Goal: Register for event/course

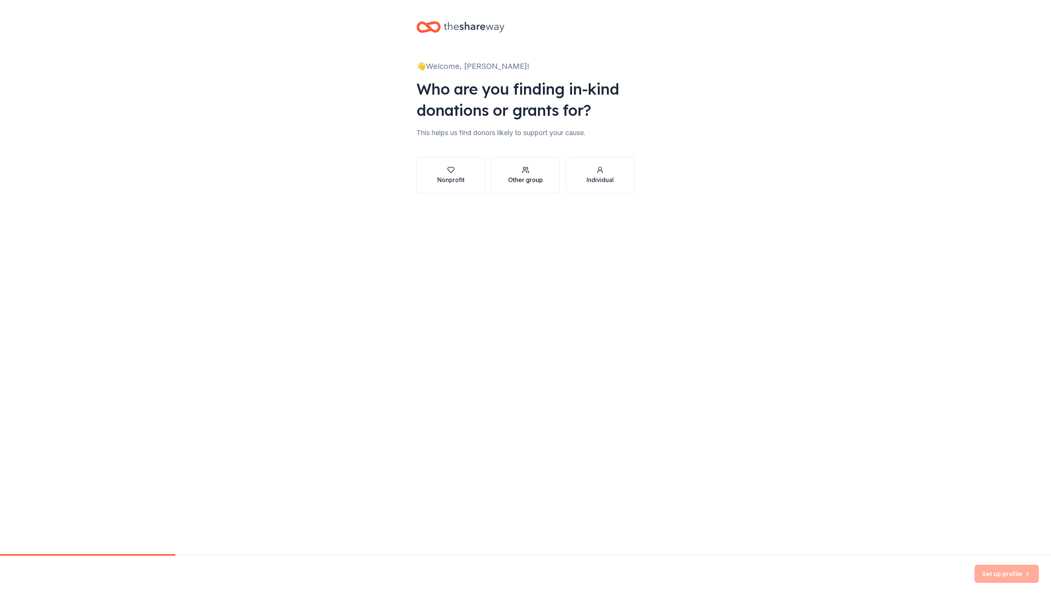
click at [534, 180] on div "Other group" at bounding box center [525, 179] width 35 height 9
click at [484, 162] on div "Other group" at bounding box center [525, 166] width 218 height 18
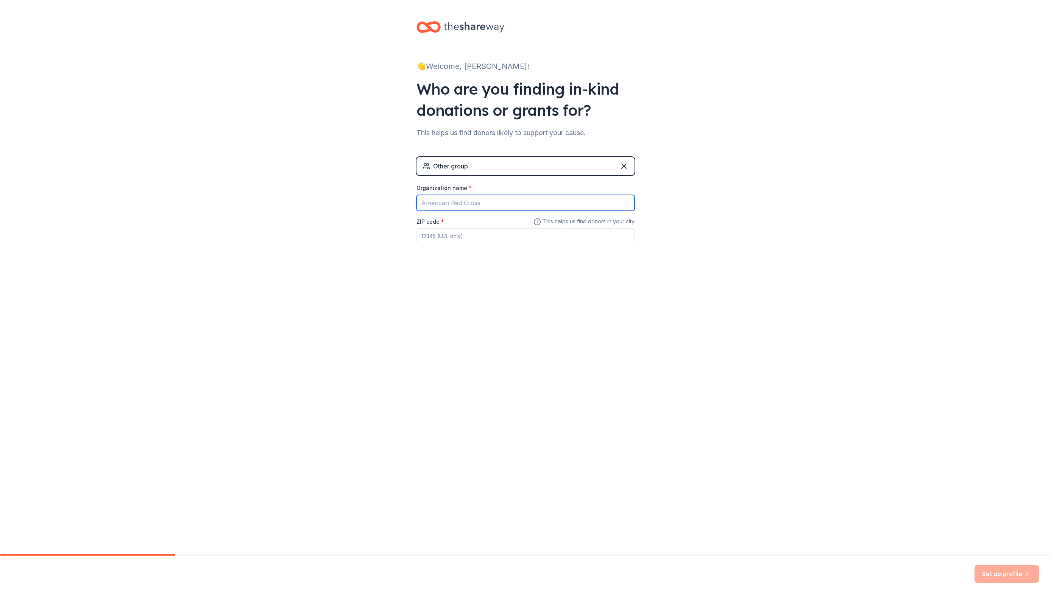
click at [460, 199] on input "Organization name *" at bounding box center [525, 203] width 218 height 16
type input "CaryGardenClub"
click at [468, 233] on input "ZIP code *" at bounding box center [525, 235] width 218 height 15
type input "27518"
click at [1006, 568] on button "Set up profile" at bounding box center [1007, 574] width 64 height 18
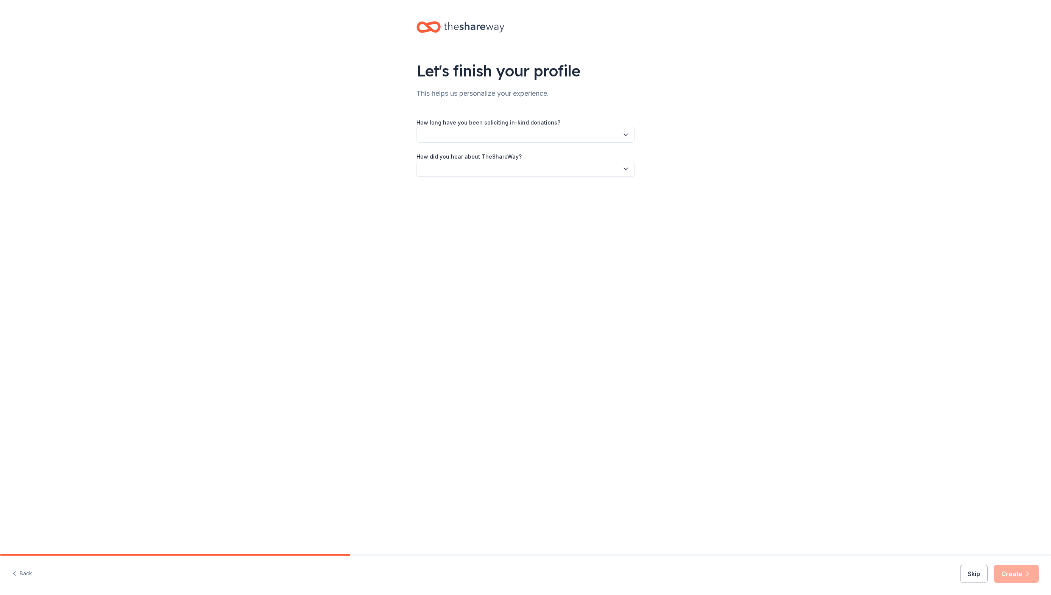
click at [448, 135] on button "button" at bounding box center [525, 135] width 218 height 16
drag, startPoint x: 449, startPoint y: 186, endPoint x: 452, endPoint y: 188, distance: 4.1
click at [452, 188] on div "2 to 5 years" at bounding box center [440, 185] width 30 height 9
drag, startPoint x: 452, startPoint y: 188, endPoint x: 439, endPoint y: 167, distance: 25.0
click at [438, 169] on button "button" at bounding box center [525, 169] width 218 height 16
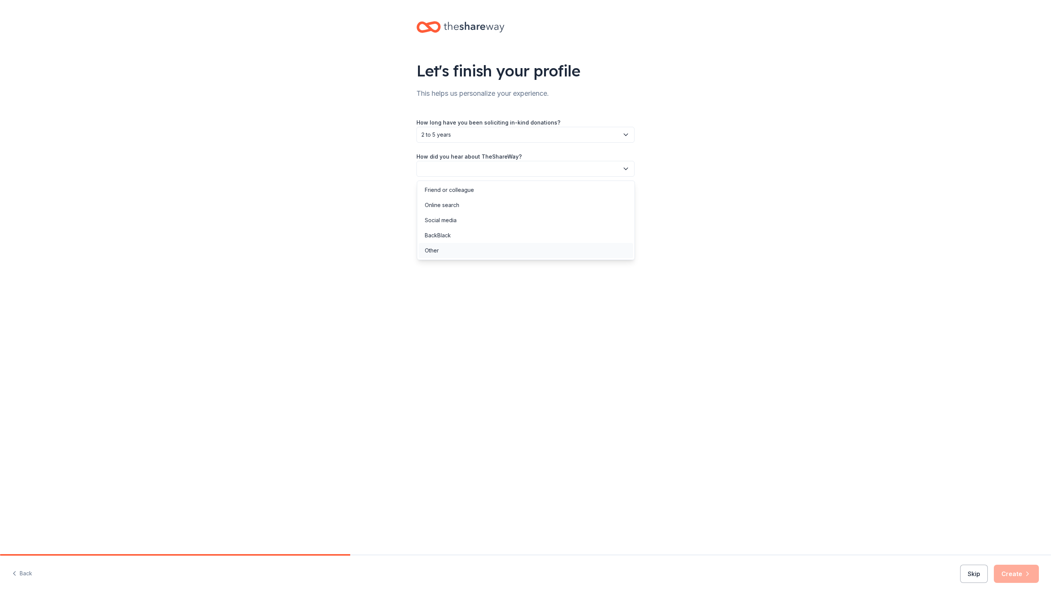
click at [434, 248] on div "Other" at bounding box center [432, 250] width 14 height 9
click at [432, 200] on input "Please specify how you heard about us:" at bounding box center [525, 204] width 218 height 16
type input "From an Auction that I attended"
click at [1018, 568] on button "Create" at bounding box center [1016, 574] width 45 height 18
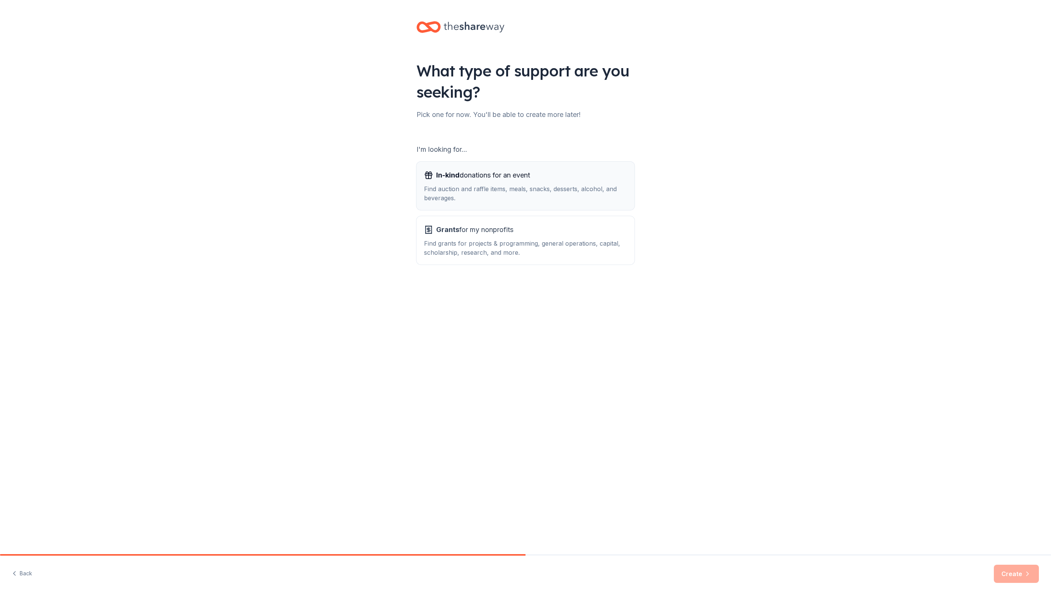
click at [527, 176] on span "In-kind donations for an event" at bounding box center [483, 175] width 94 height 12
click at [1012, 576] on button "Create" at bounding box center [1016, 574] width 45 height 18
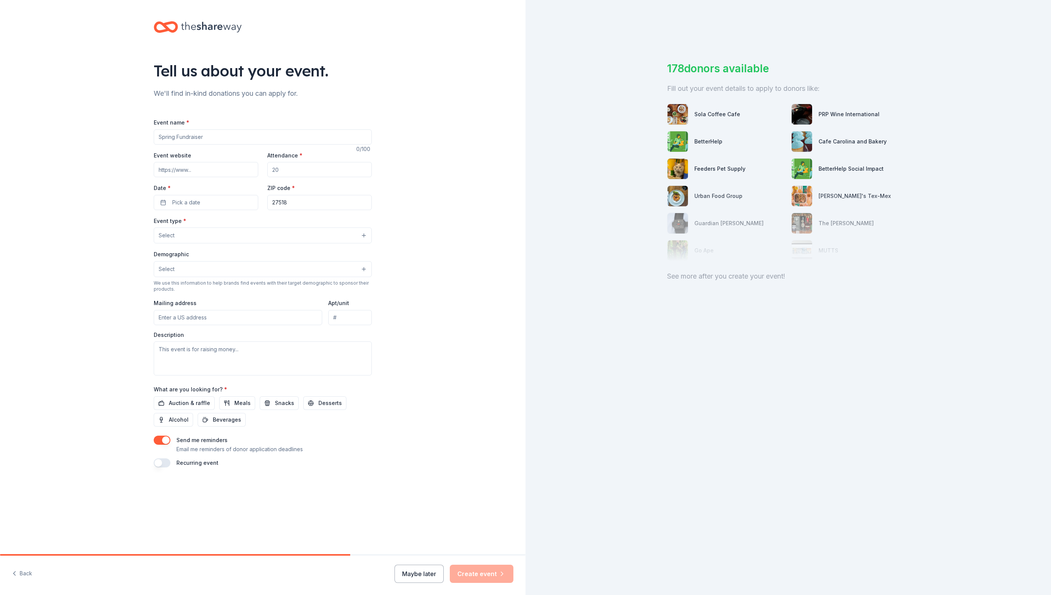
click at [240, 137] on input "Event name *" at bounding box center [263, 136] width 218 height 15
click at [212, 138] on input "Event name *" at bounding box center [263, 136] width 218 height 15
click at [208, 135] on input "Event name *" at bounding box center [263, 136] width 218 height 15
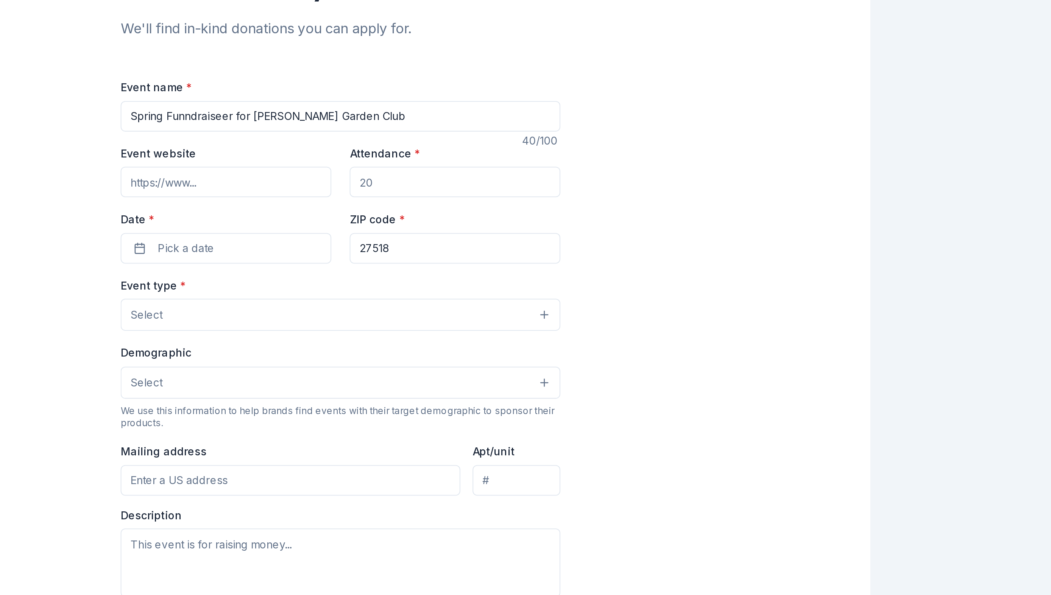
type input "Spring Funndraiseer for [PERSON_NAME] Garden Club"
click at [172, 169] on input "Event website" at bounding box center [206, 169] width 104 height 15
drag, startPoint x: 197, startPoint y: 168, endPoint x: 207, endPoint y: 178, distance: 14.7
click at [198, 168] on input "Event website" at bounding box center [206, 169] width 104 height 15
drag, startPoint x: 198, startPoint y: 168, endPoint x: 199, endPoint y: 173, distance: 4.7
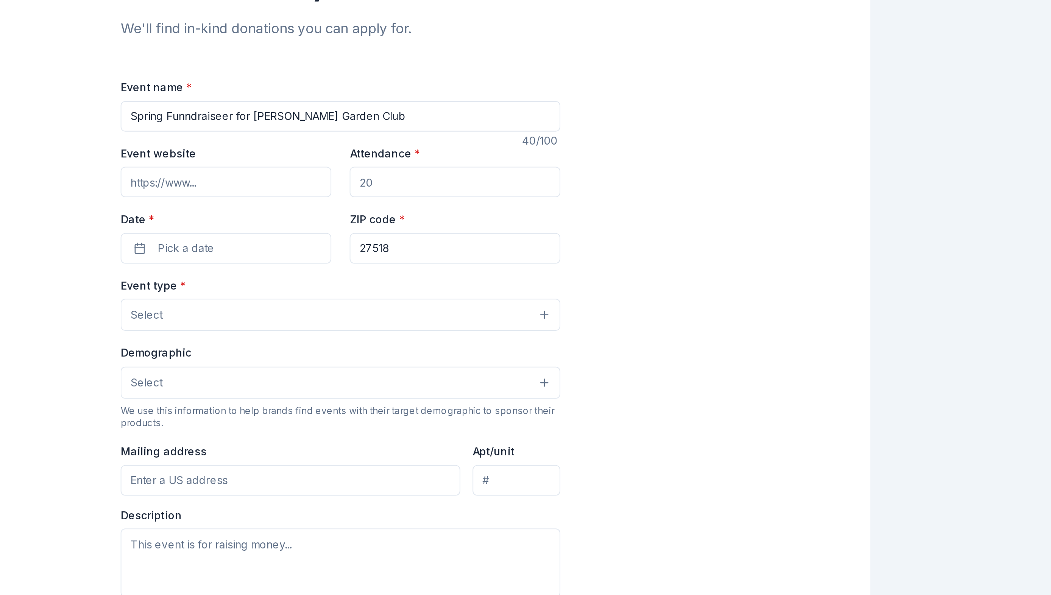
click at [198, 170] on input "Event website" at bounding box center [206, 169] width 104 height 15
click at [200, 171] on input "Event website" at bounding box center [206, 169] width 104 height 15
click at [201, 170] on input "Event website" at bounding box center [206, 169] width 104 height 15
click at [200, 171] on input "Event website" at bounding box center [206, 169] width 104 height 15
click at [193, 171] on input "Event website" at bounding box center [206, 169] width 104 height 15
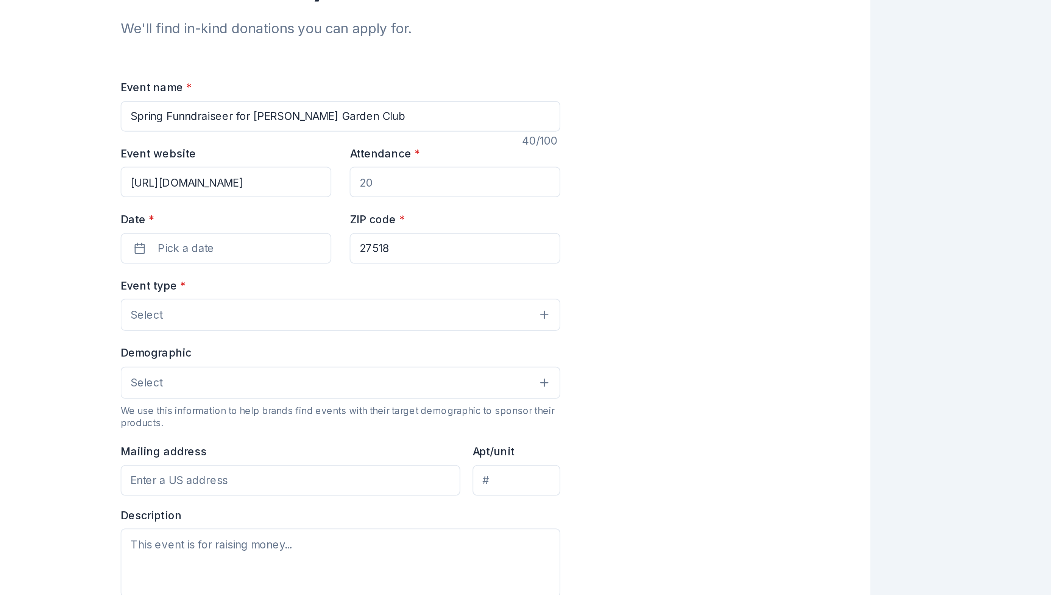
type input "[URL][DOMAIN_NAME]"
click at [302, 171] on input "Attendance *" at bounding box center [319, 169] width 104 height 15
drag, startPoint x: 289, startPoint y: 168, endPoint x: 264, endPoint y: 169, distance: 25.0
click at [264, 169] on div "Event website [URL][DOMAIN_NAME] Attendance * Date * Pick a date ZIP code * 275…" at bounding box center [263, 180] width 218 height 59
drag, startPoint x: 268, startPoint y: 167, endPoint x: 301, endPoint y: 170, distance: 32.7
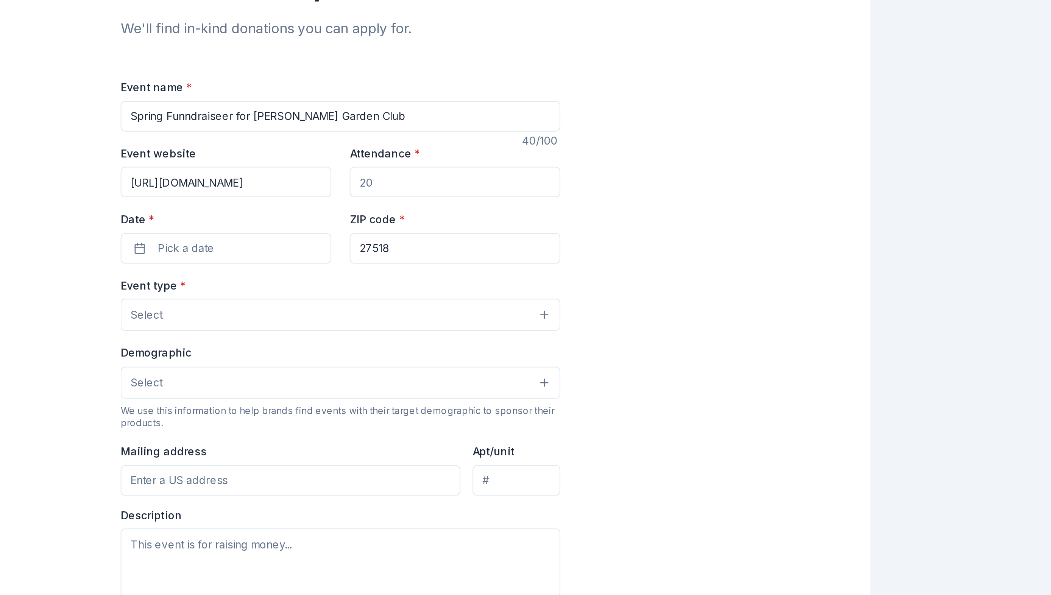
click at [301, 170] on input "Attendance *" at bounding box center [319, 169] width 104 height 15
type input "65"
click at [232, 201] on button "Pick a date" at bounding box center [206, 202] width 104 height 15
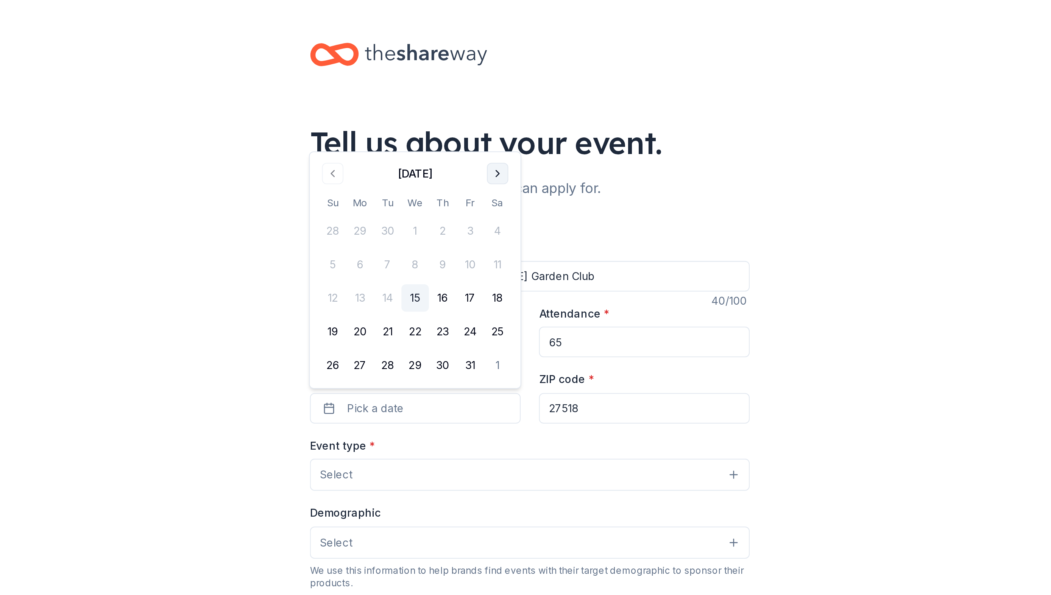
click at [244, 81] on button "Go to next month" at bounding box center [247, 86] width 11 height 11
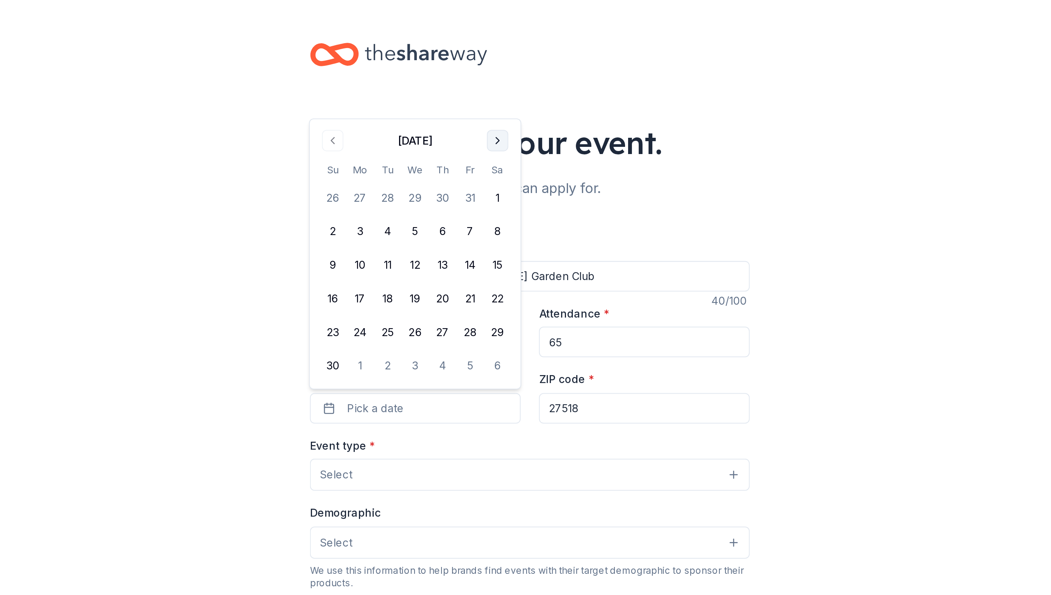
click at [246, 69] on button "Go to next month" at bounding box center [247, 69] width 11 height 11
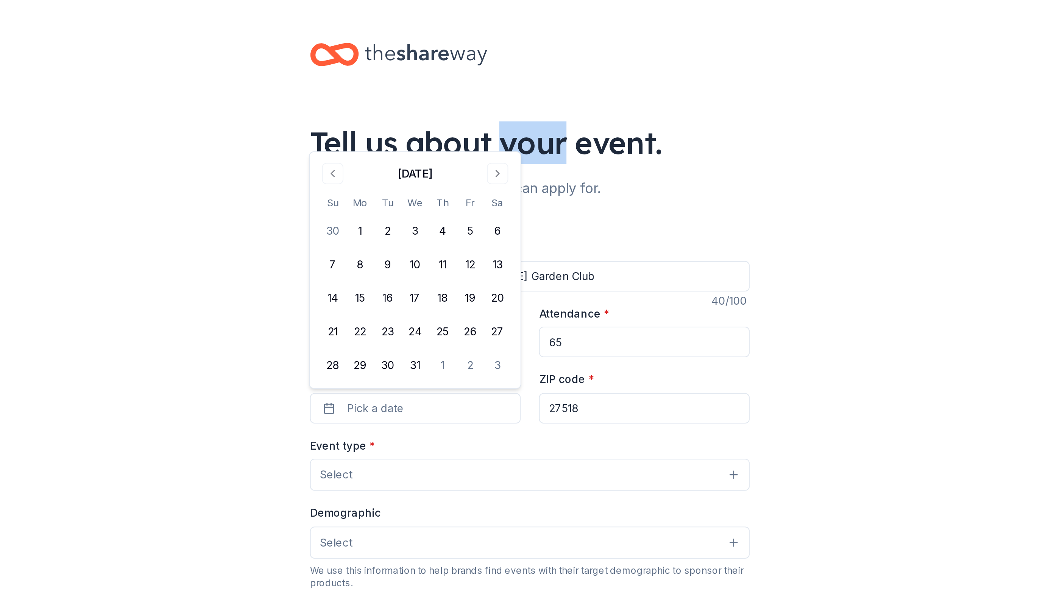
click at [247, 69] on div "Tell us about your event." at bounding box center [263, 70] width 218 height 21
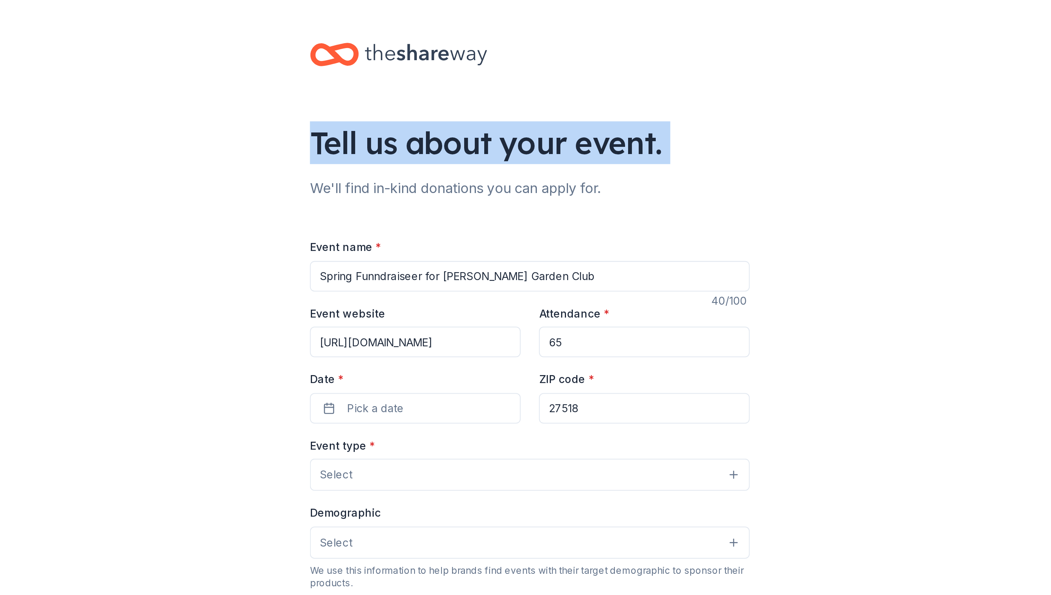
click at [248, 70] on div "Tell us about your event." at bounding box center [263, 70] width 218 height 21
click at [196, 199] on span "Pick a date" at bounding box center [186, 202] width 28 height 9
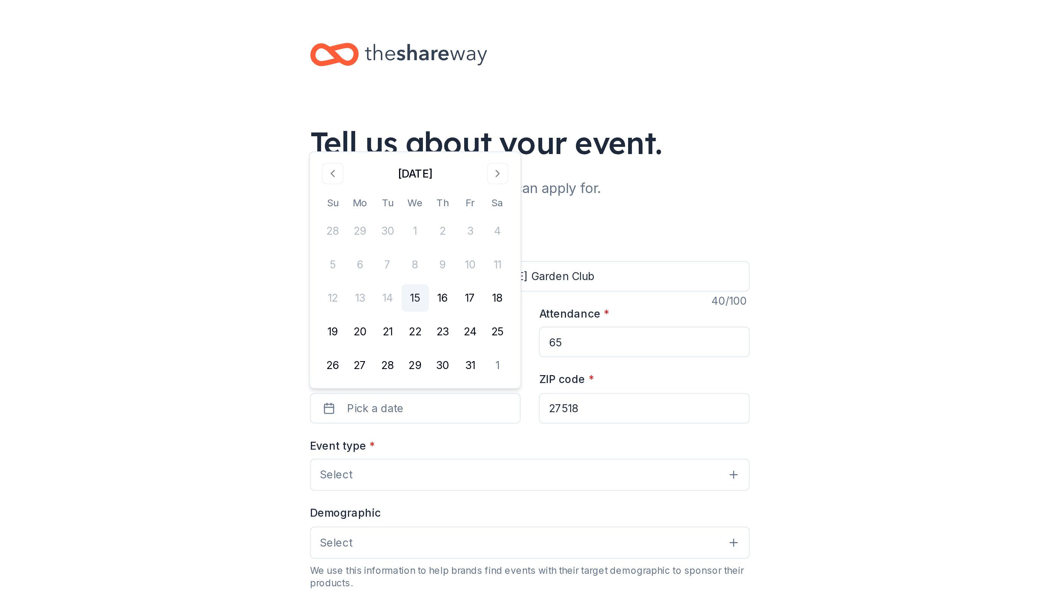
click at [293, 201] on input "27518" at bounding box center [319, 202] width 104 height 15
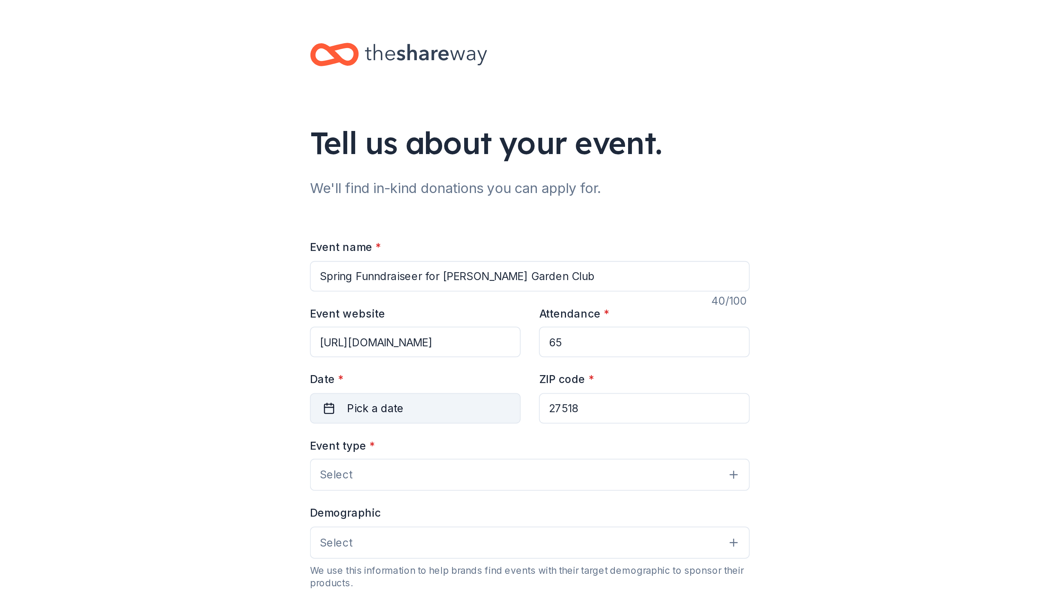
click at [219, 196] on button "Pick a date" at bounding box center [206, 202] width 104 height 15
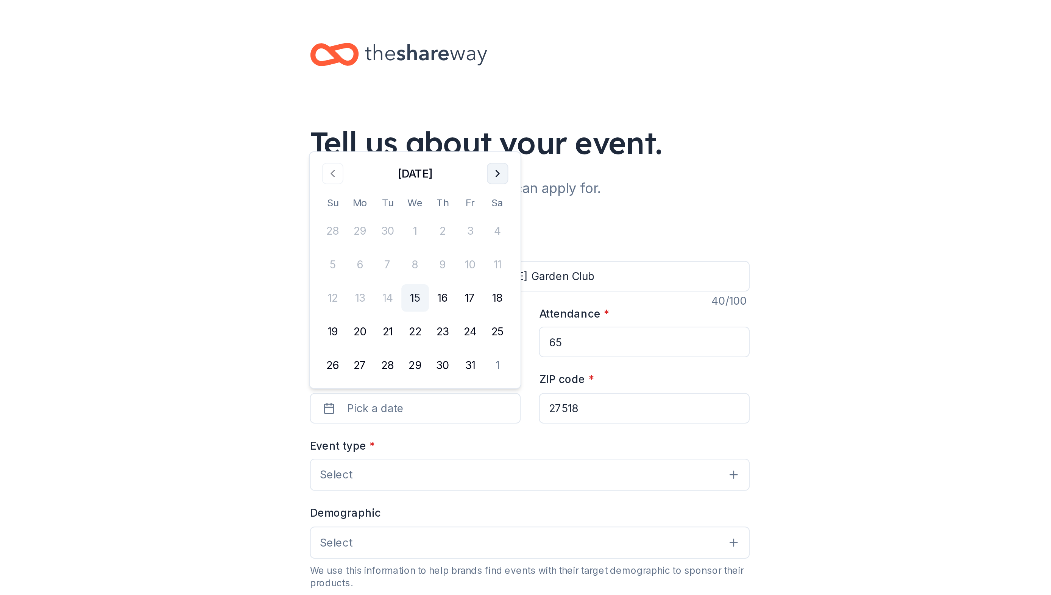
click at [245, 87] on button "Go to next month" at bounding box center [247, 86] width 11 height 11
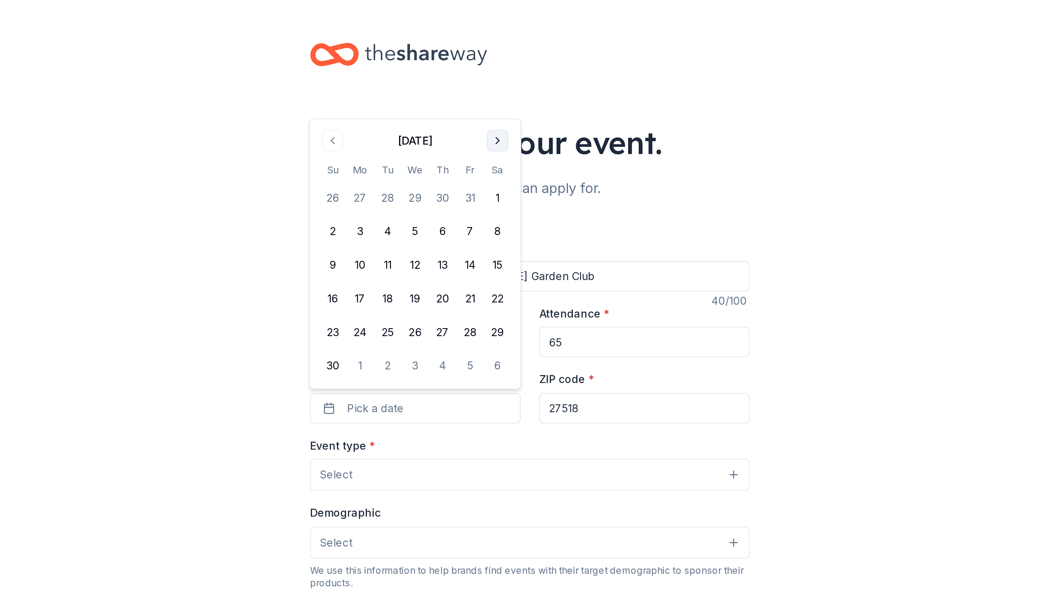
click at [246, 71] on button "Go to next month" at bounding box center [247, 69] width 11 height 11
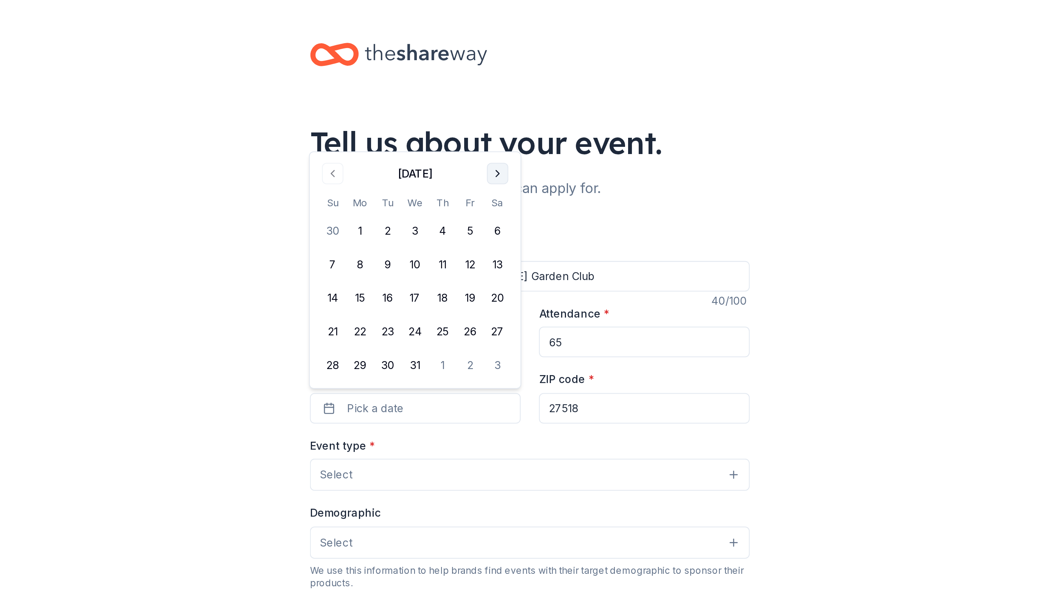
click at [249, 85] on button "Go to next month" at bounding box center [247, 86] width 11 height 11
click at [248, 101] on button "Go to next month" at bounding box center [247, 103] width 11 height 11
click at [246, 86] on button "Go to next month" at bounding box center [247, 86] width 11 height 11
click at [168, 87] on button "Go to previous month" at bounding box center [165, 86] width 11 height 11
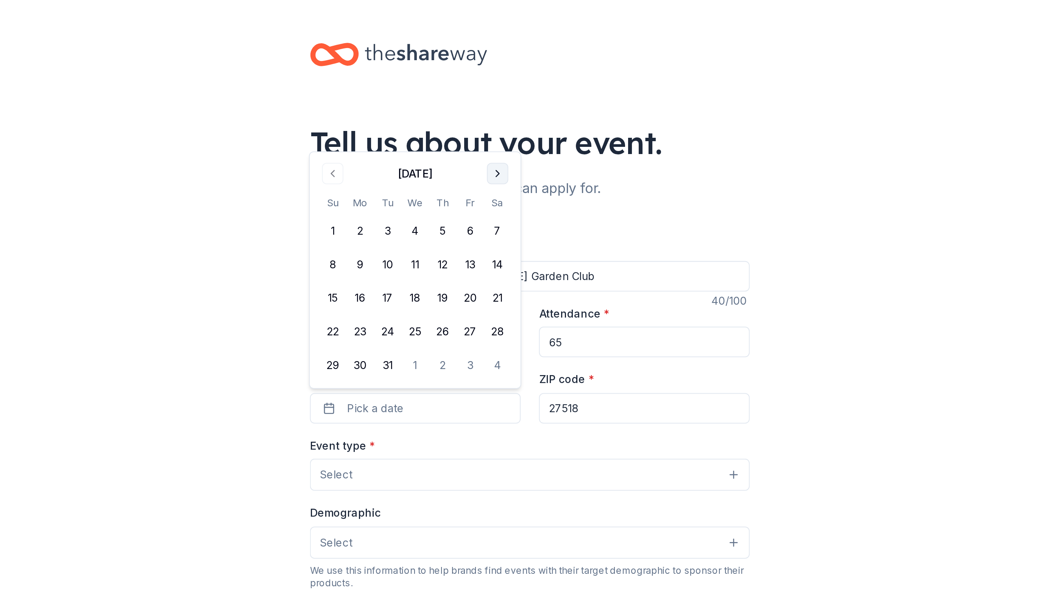
click at [248, 89] on button "Go to next month" at bounding box center [247, 86] width 11 height 11
click at [206, 131] on button "8" at bounding box center [206, 132] width 14 height 14
click at [194, 234] on button "Select" at bounding box center [263, 236] width 218 height 16
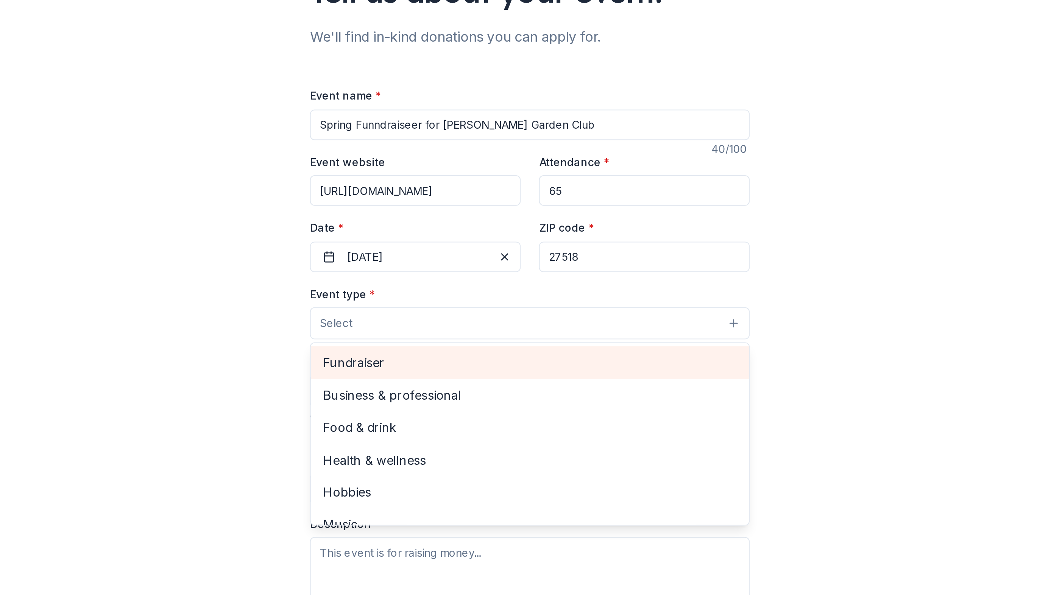
click at [182, 257] on span "Fundraiser" at bounding box center [262, 255] width 205 height 10
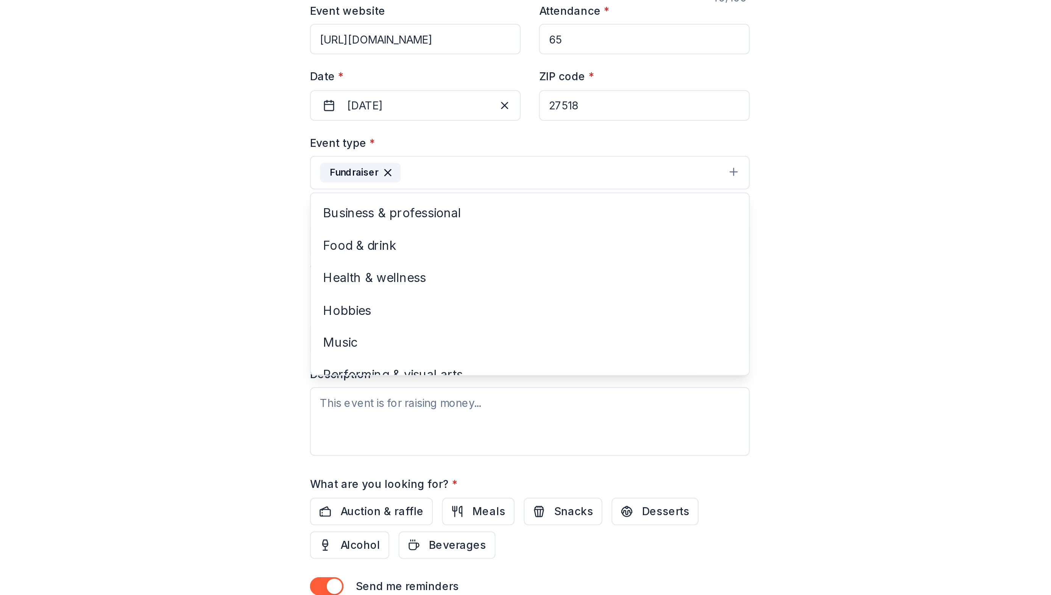
click at [217, 356] on div "Event type * Fundraiser Business & professional Food & drink Health & wellness …" at bounding box center [263, 296] width 218 height 160
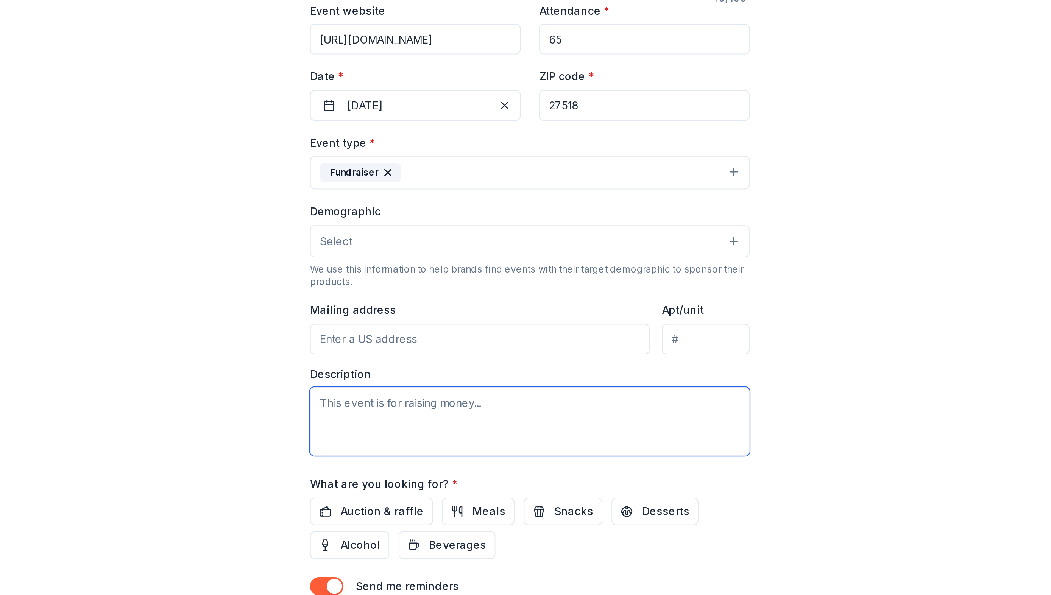
click at [226, 354] on textarea at bounding box center [263, 359] width 218 height 34
click at [231, 318] on input "Mailing address" at bounding box center [238, 318] width 168 height 15
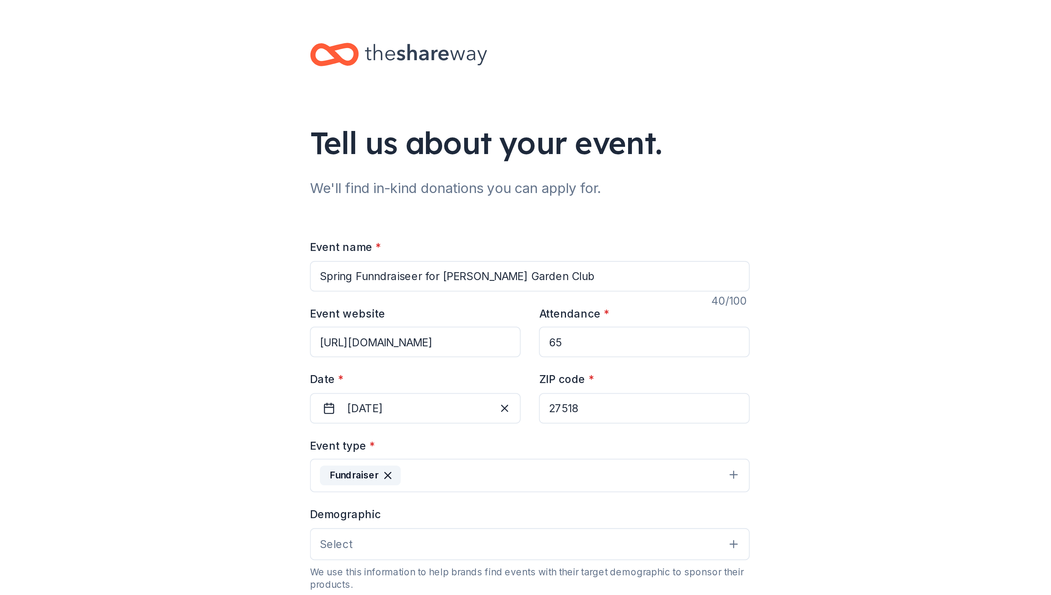
type input "[STREET_ADDRESS]"
click at [290, 200] on input "27518" at bounding box center [319, 202] width 104 height 15
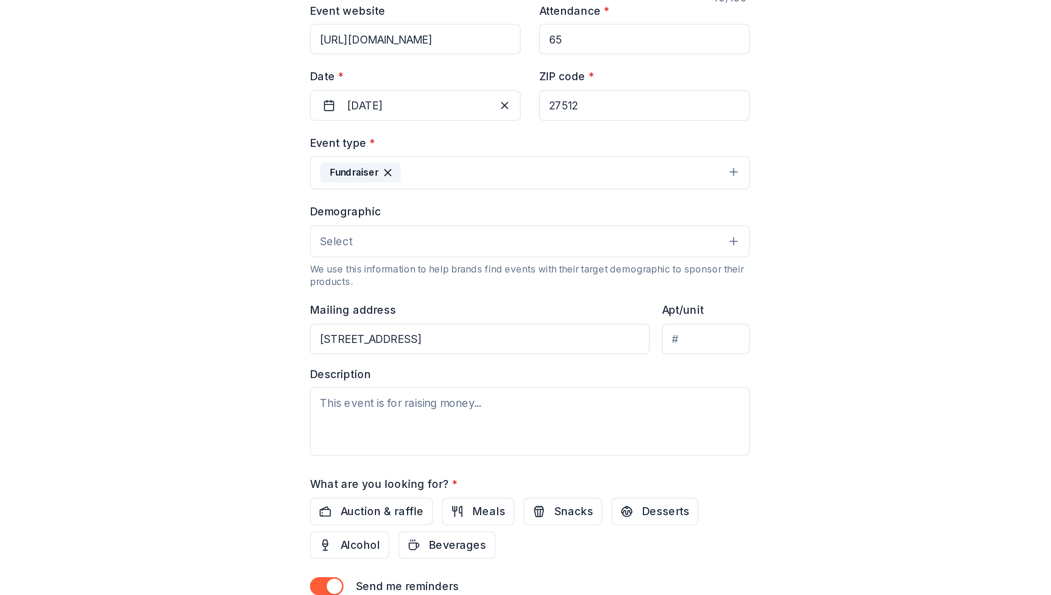
type input "27512"
drag, startPoint x: 160, startPoint y: 353, endPoint x: 252, endPoint y: 354, distance: 92.0
click at [252, 354] on textarea at bounding box center [263, 359] width 218 height 34
click at [246, 359] on textarea at bounding box center [263, 359] width 218 height 34
drag, startPoint x: 244, startPoint y: 354, endPoint x: 138, endPoint y: 335, distance: 107.7
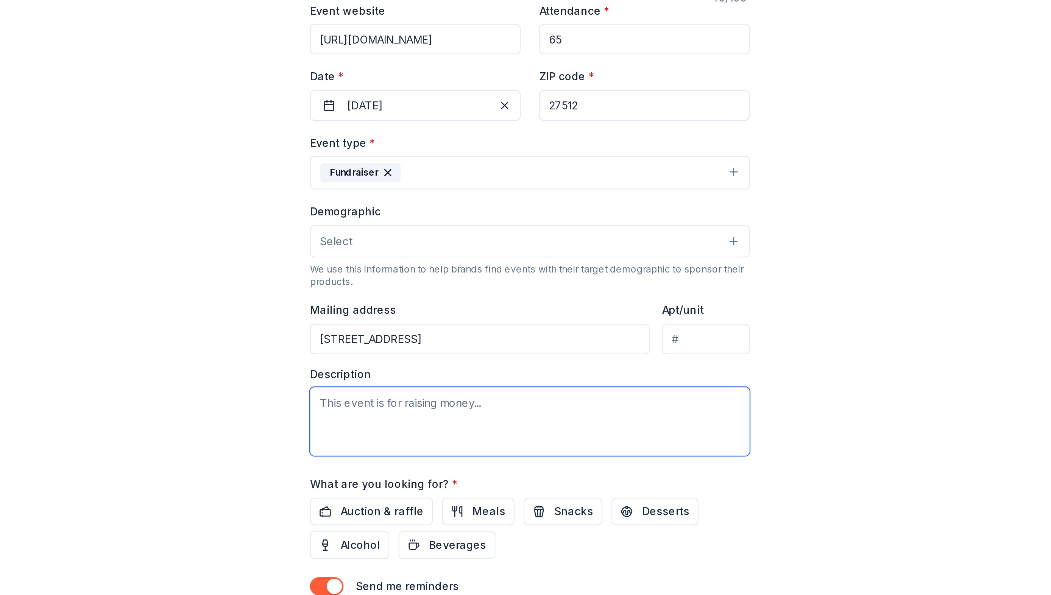
click at [139, 336] on div "Tell us about your event. We'll find in-kind donations you can apply for. Event…" at bounding box center [263, 252] width 526 height 505
click at [254, 354] on textarea at bounding box center [263, 359] width 218 height 34
drag, startPoint x: 246, startPoint y: 352, endPoint x: 173, endPoint y: 346, distance: 73.4
click at [173, 346] on textarea at bounding box center [263, 359] width 218 height 34
type textarea "W"
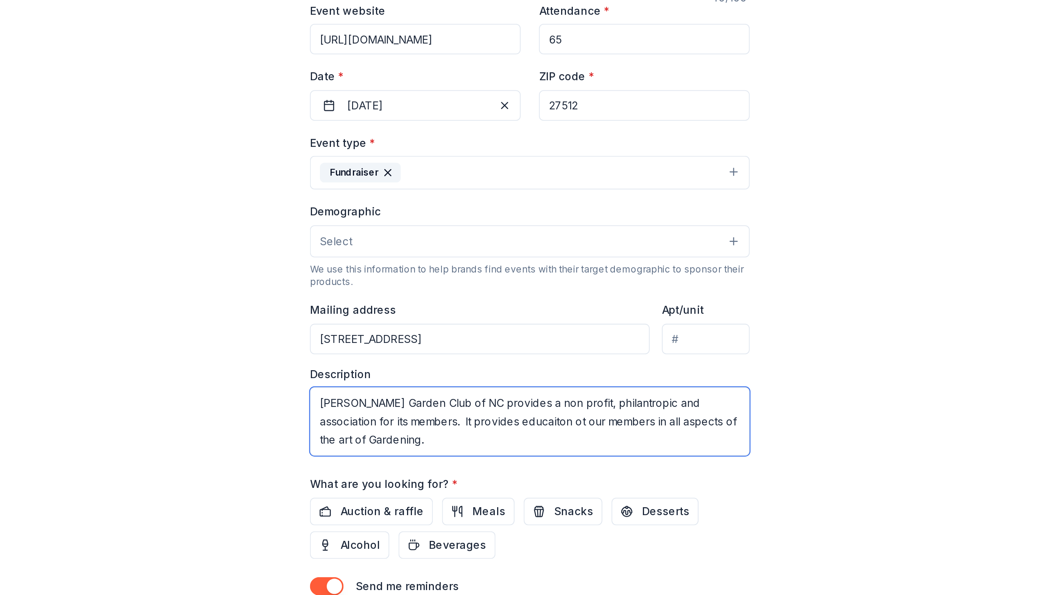
click at [334, 360] on textarea "[PERSON_NAME] Garden Club of NC provides a non profit, philantropic and associa…" at bounding box center [263, 359] width 218 height 34
click at [188, 370] on textarea "[PERSON_NAME] Garden Club of NC provides a non profit, philantropic and associa…" at bounding box center [263, 359] width 218 height 34
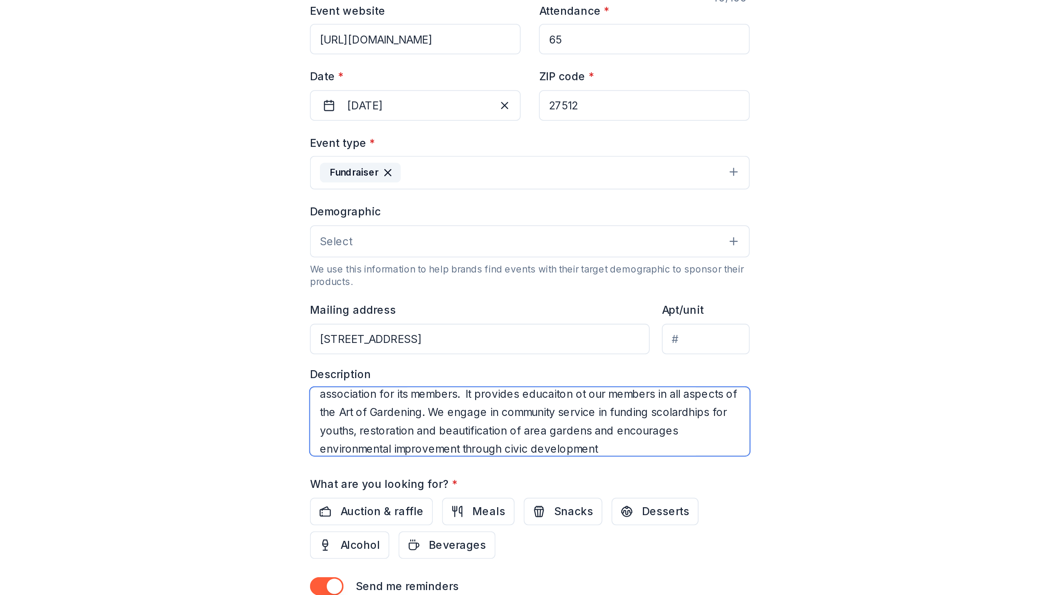
scroll to position [18, 0]
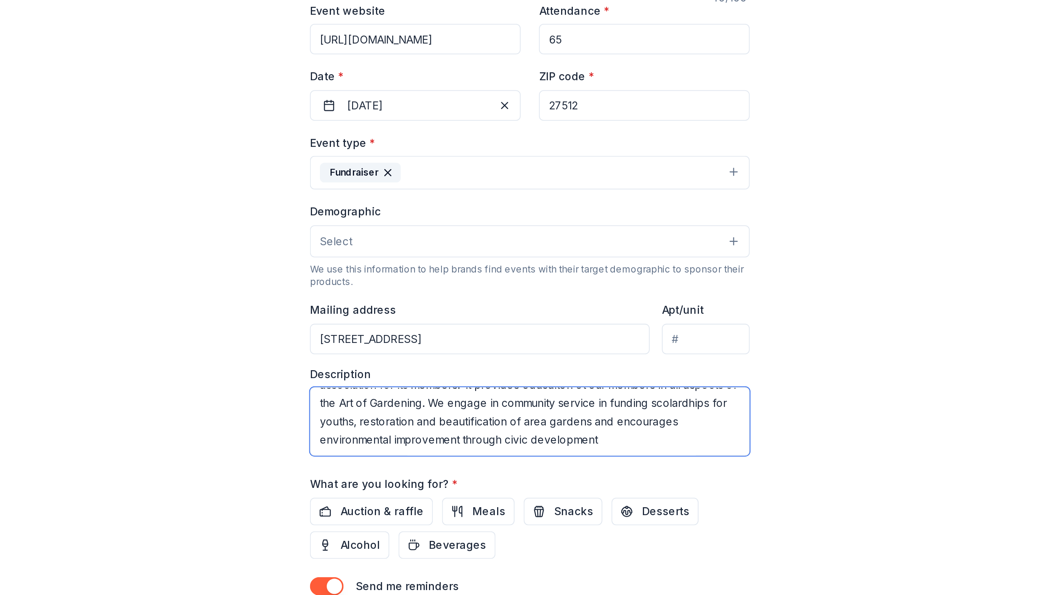
drag, startPoint x: 304, startPoint y: 374, endPoint x: 251, endPoint y: 374, distance: 52.6
click at [251, 374] on textarea "[PERSON_NAME] Garden Club of NC provides a non profit, philantropic and associa…" at bounding box center [263, 359] width 218 height 34
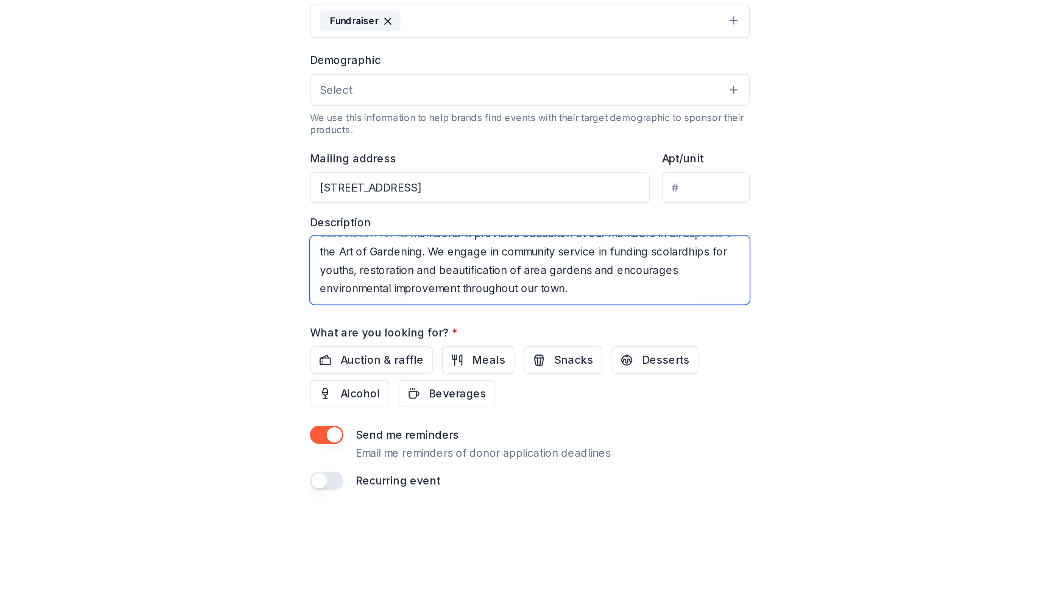
click at [318, 353] on textarea "[PERSON_NAME] Garden Club of NC provides a non profit, philantropic and associa…" at bounding box center [263, 359] width 218 height 34
click at [292, 368] on textarea "[PERSON_NAME] Garden Club of NC provides a non profit, philantropic and associa…" at bounding box center [263, 359] width 218 height 34
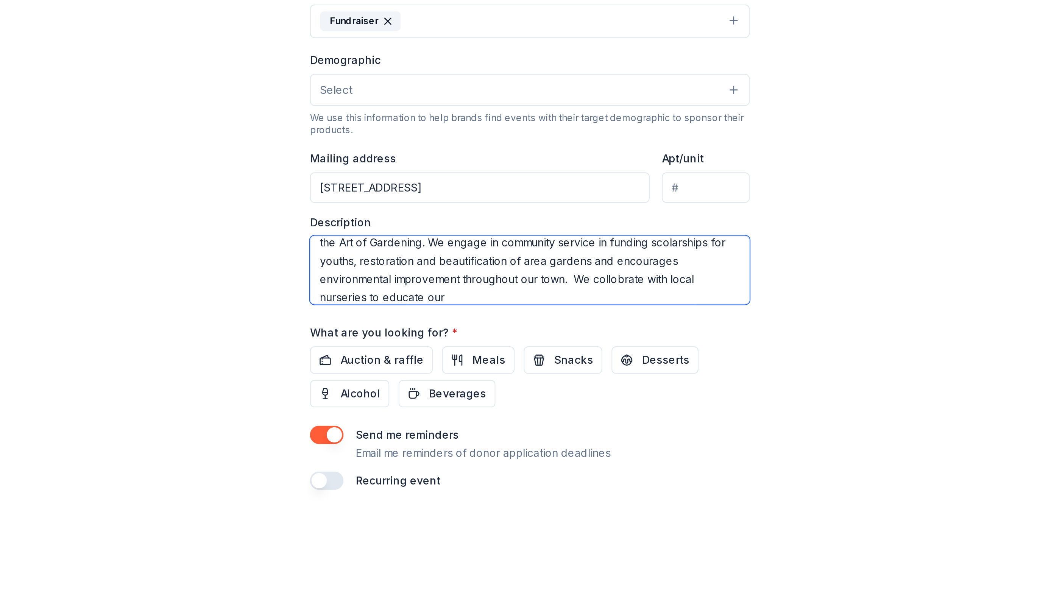
drag, startPoint x: 183, startPoint y: 375, endPoint x: 189, endPoint y: 383, distance: 9.6
click at [184, 376] on textarea "[PERSON_NAME] Garden Club of NC provides a non profit, philantropic and associa…" at bounding box center [263, 359] width 218 height 34
click at [268, 372] on textarea "[PERSON_NAME] Garden Club of NC provides a non profit, philantropic and associa…" at bounding box center [263, 359] width 218 height 34
type textarea "[PERSON_NAME] Garden Club of NC provides a non profit, philantropic and associa…"
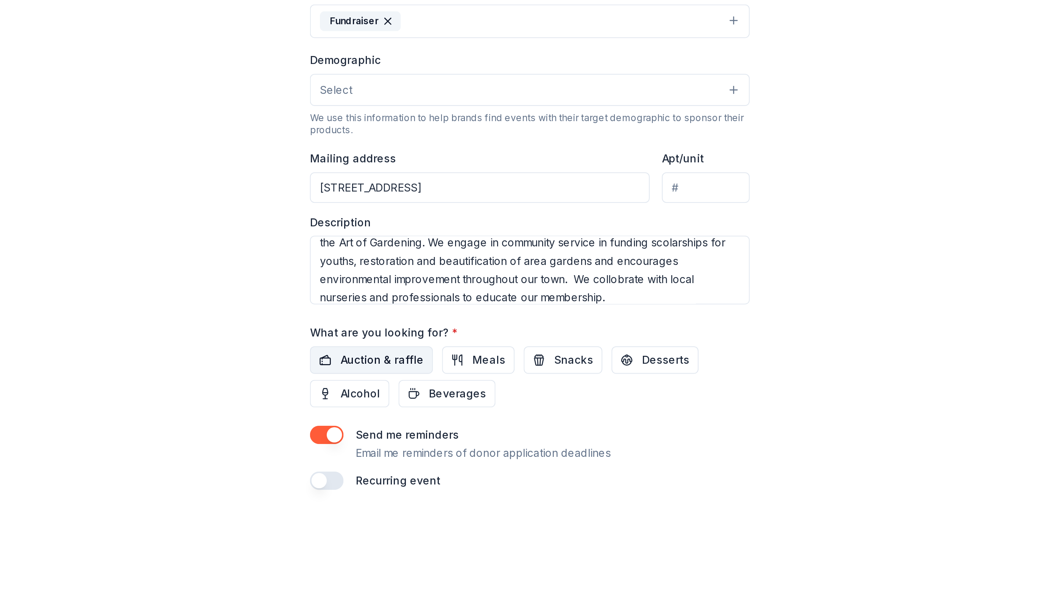
click at [195, 404] on span "Auction & raffle" at bounding box center [189, 403] width 41 height 9
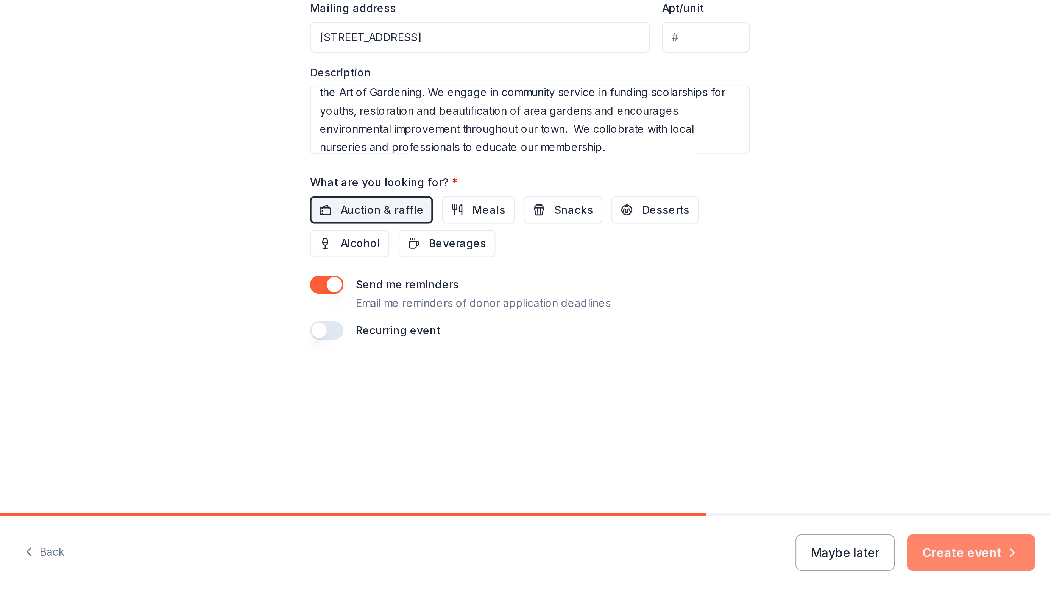
click at [473, 571] on button "Create event" at bounding box center [482, 574] width 64 height 18
